Goal: Book appointment/travel/reservation

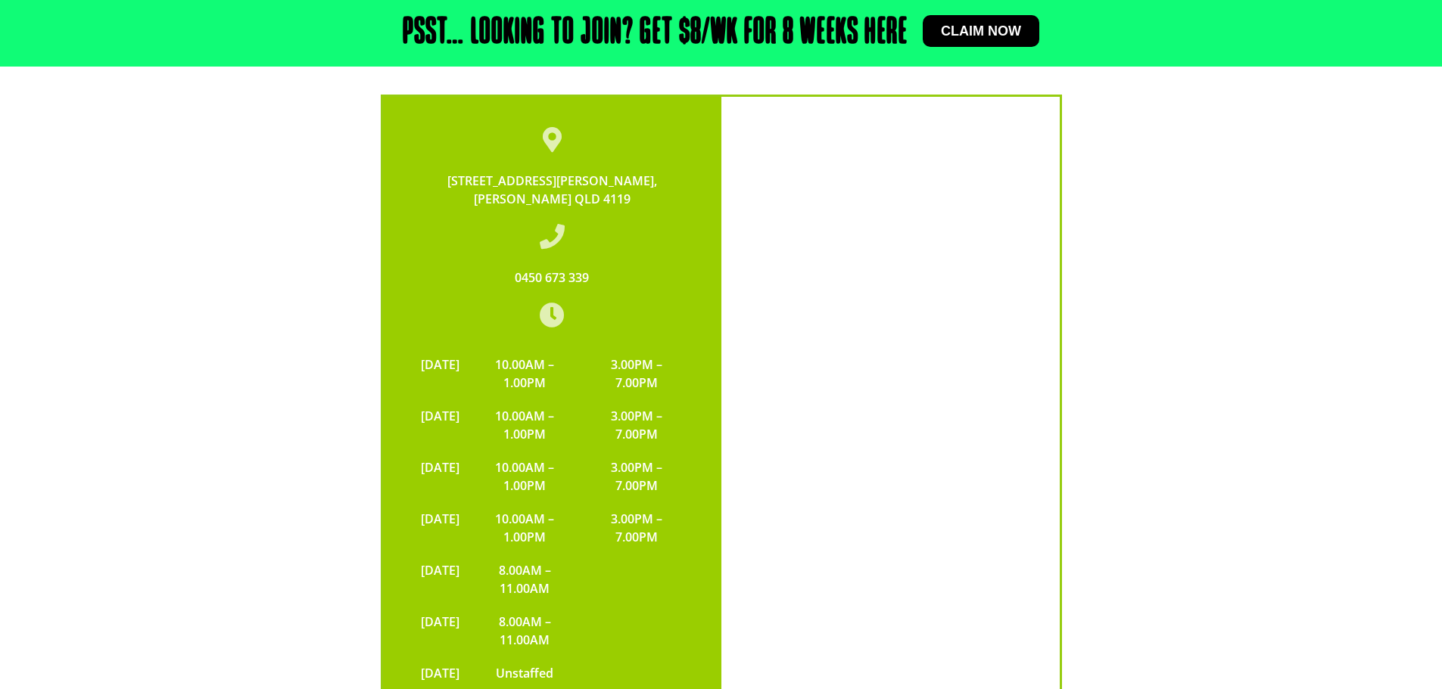
scroll to position [3557, 0]
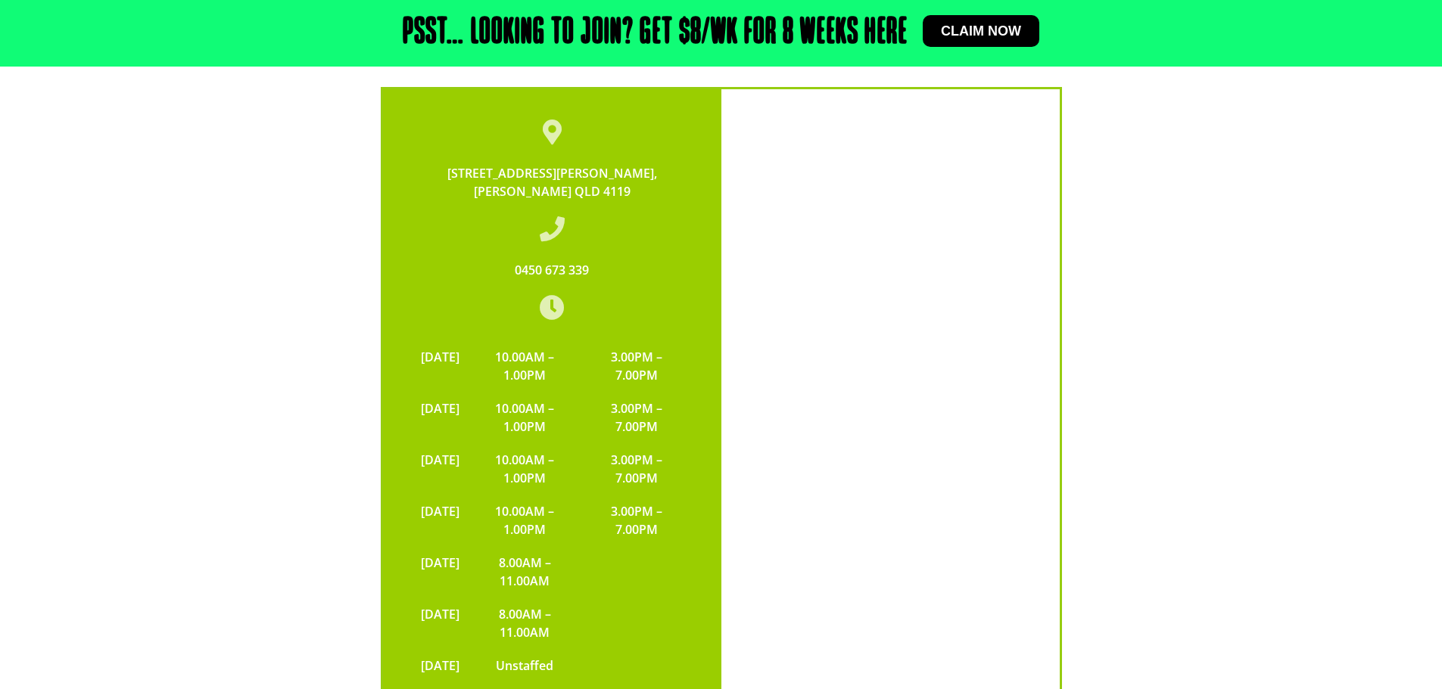
click at [552, 341] on td "10.00AM – 1.00PM" at bounding box center [525, 366] width 117 height 51
click at [584, 341] on td "10.00AM – 1.00PM" at bounding box center [525, 366] width 117 height 51
click at [562, 341] on td "10.00AM – 1.00PM" at bounding box center [525, 366] width 117 height 51
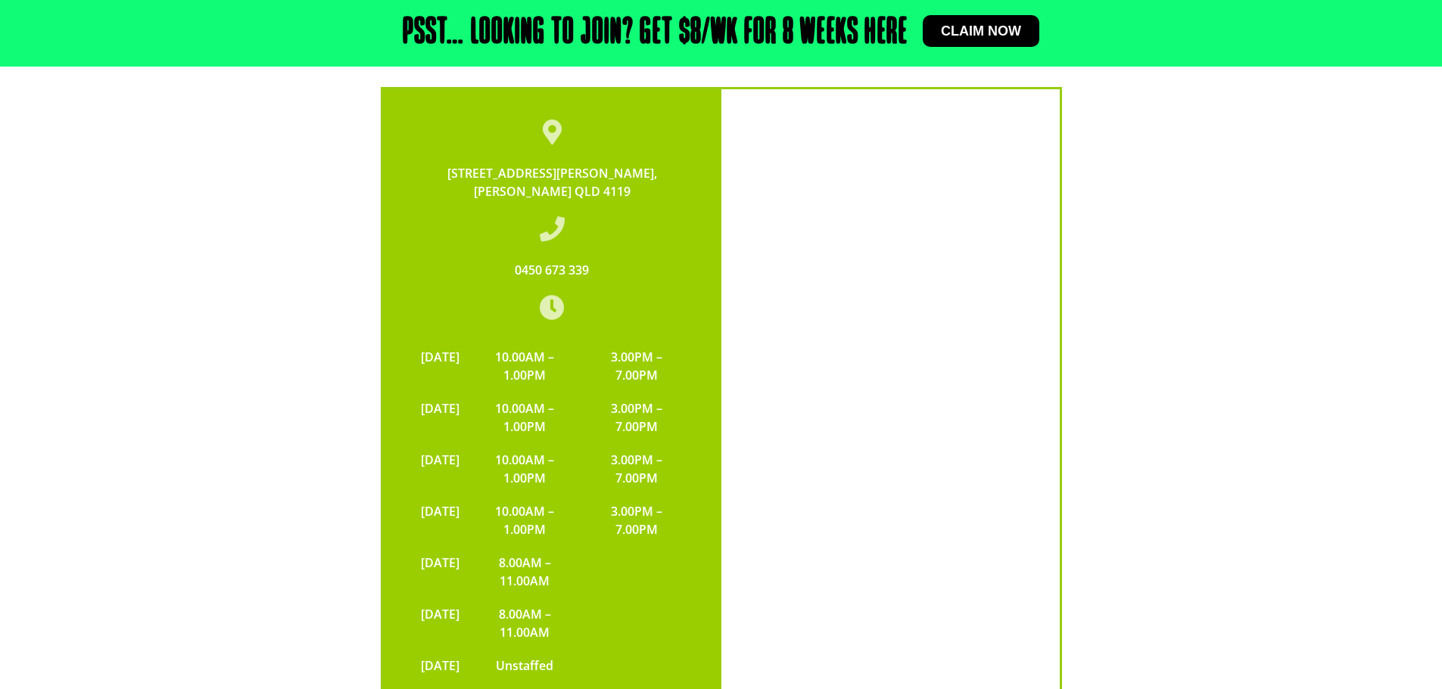
click at [584, 341] on td "10.00AM – 1.00PM" at bounding box center [525, 366] width 117 height 51
click at [541, 341] on td "10.00AM – 1.00PM" at bounding box center [525, 366] width 117 height 51
click at [576, 341] on td "10.00AM – 1.00PM" at bounding box center [525, 366] width 117 height 51
click at [550, 341] on td "10.00AM – 1.00PM" at bounding box center [525, 366] width 117 height 51
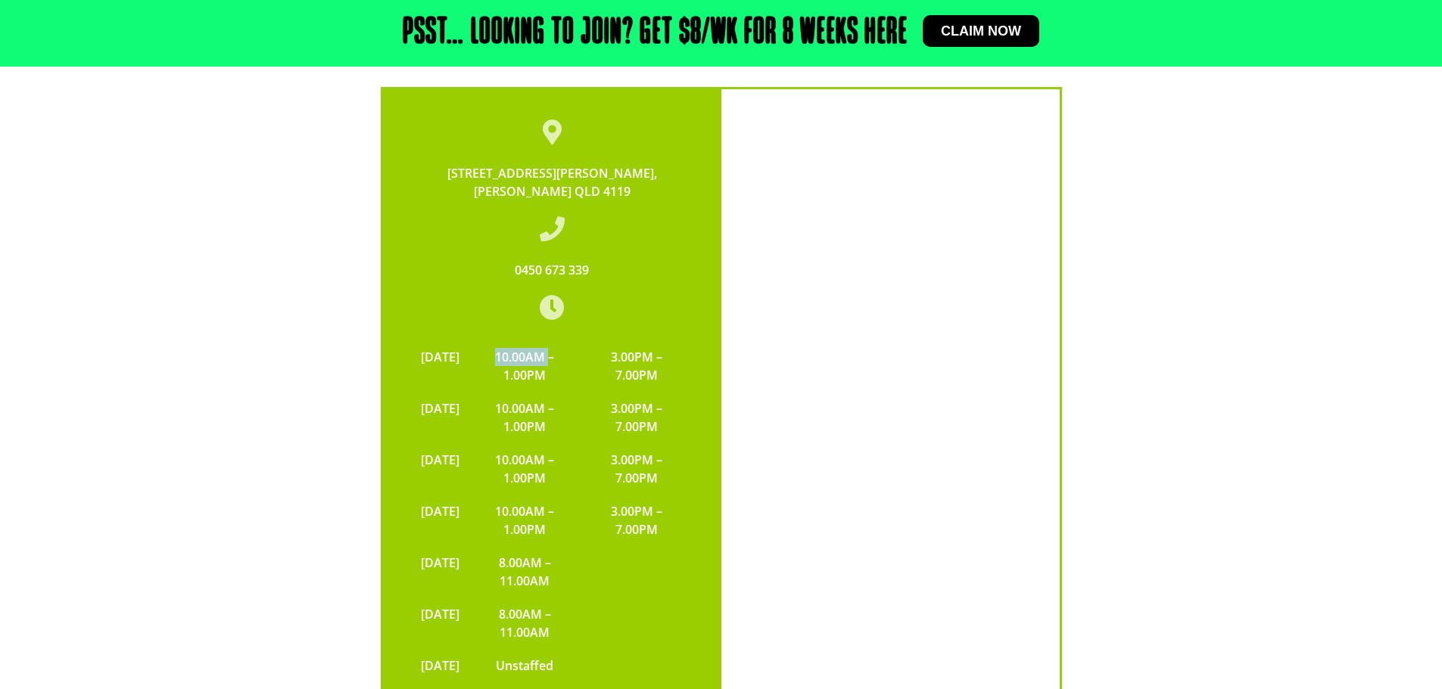
click at [550, 341] on td "10.00AM – 1.00PM" at bounding box center [525, 366] width 117 height 51
click at [567, 341] on td "10.00AM – 1.00PM" at bounding box center [525, 366] width 117 height 51
click at [652, 392] on td "3.00PM – 7.00PM" at bounding box center [636, 417] width 107 height 51
click at [686, 392] on td "3.00PM – 7.00PM" at bounding box center [636, 417] width 107 height 51
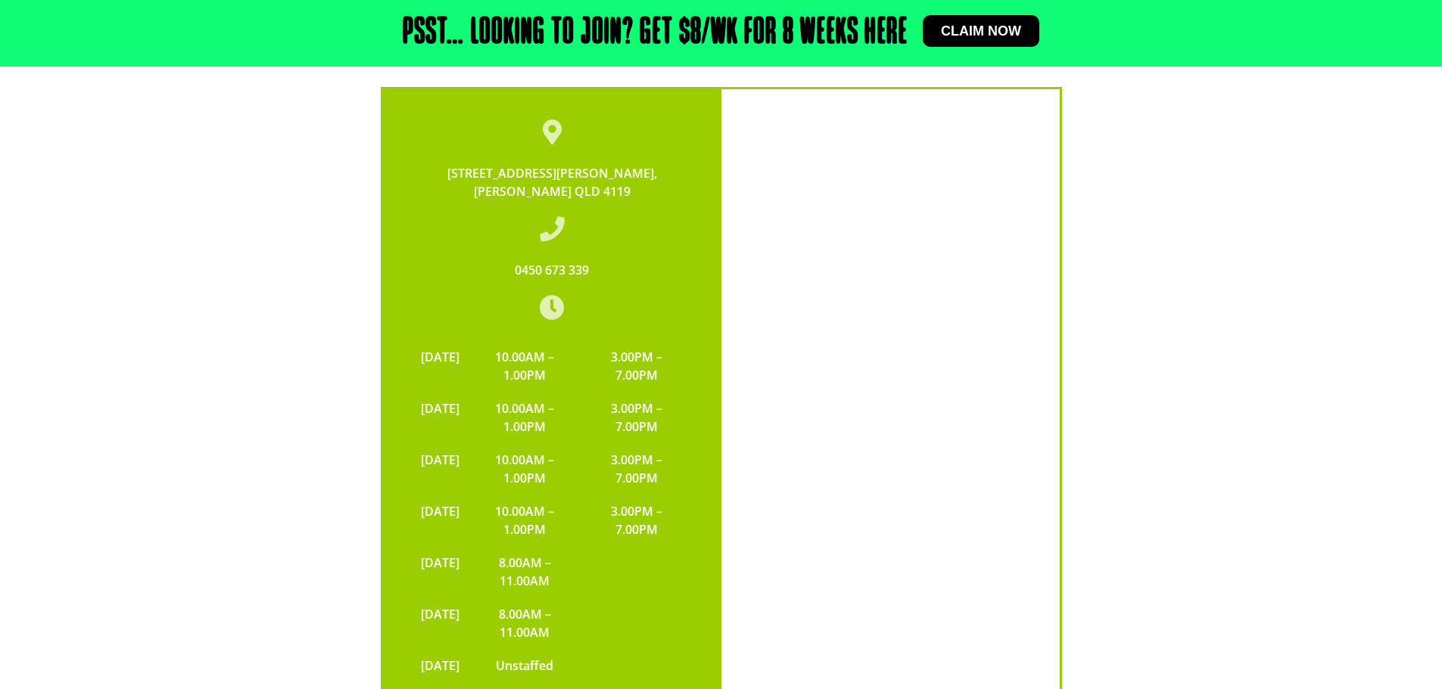
click at [641, 392] on td "3.00PM – 7.00PM" at bounding box center [636, 417] width 107 height 51
click at [665, 392] on td "3.00PM – 7.00PM" at bounding box center [636, 417] width 107 height 51
